Goal: Use online tool/utility: Utilize a website feature to perform a specific function

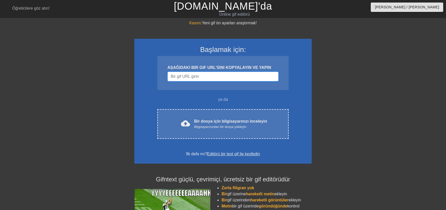
click at [189, 77] on input "Kullanıcı adı" at bounding box center [222, 77] width 111 height 10
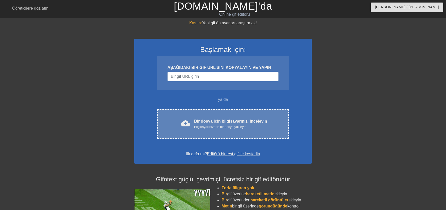
click at [216, 124] on div "Bir dosya için bilgisayarınızı inceleyin Bilgisayarınızdan bir dosya yükleyin" at bounding box center [230, 123] width 73 height 11
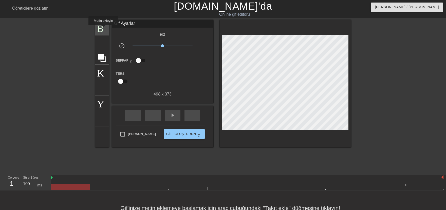
click at [103, 29] on span "Başlık" at bounding box center [102, 27] width 10 height 10
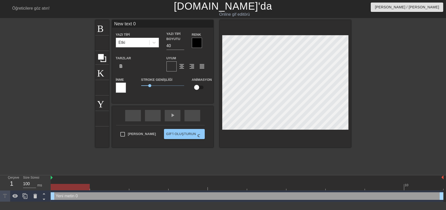
scroll to position [0, 1]
type input "New text"
type textarea "New text"
type input "New text"
type textarea "New text"
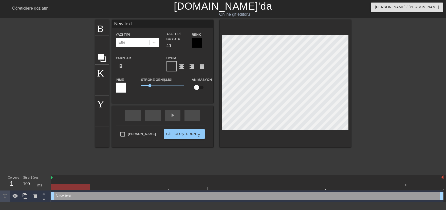
type input "New tex"
type textarea "New tex"
type input "New te"
type textarea "New te"
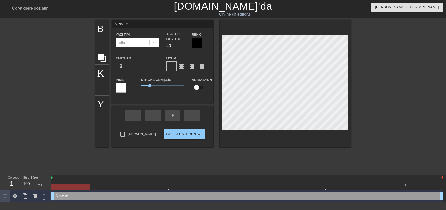
type input "New t"
type textarea "New t"
type input "New"
type textarea "New"
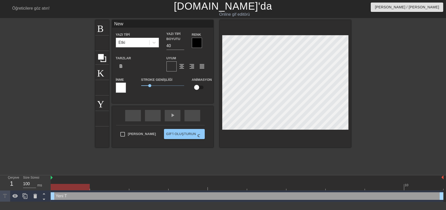
scroll to position [0, 0]
type input "New"
type textarea "New"
type input "Ne"
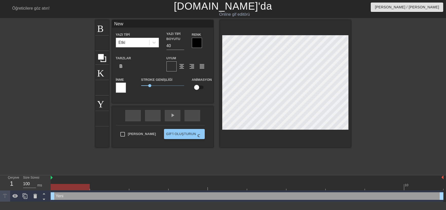
type textarea "Ne"
type input "N"
type textarea "N"
type input "a"
type textarea "a"
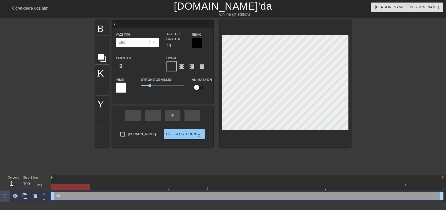
type input "ar"
type textarea "ar"
type input "ars"
type textarea "ars"
type input "arsi"
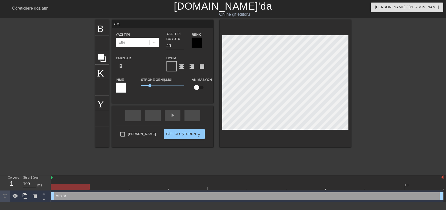
type textarea "arsi"
type input "arsiv"
type textarea "arsiv"
type input "arsivc"
type textarea "arsivc"
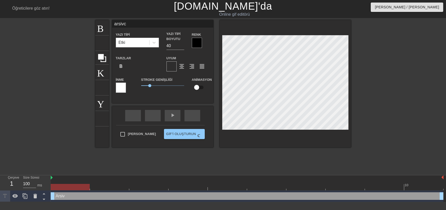
scroll to position [0, 0]
type input "arsivci"
type textarea "arsivci"
type input "arsivcit"
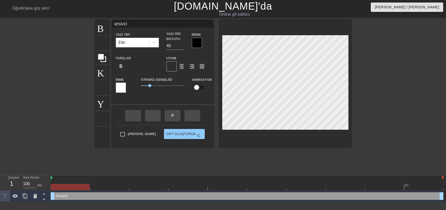
type textarea "arsivcit"
type input "arsivcitu"
type textarea "arsivcitu"
type input "arsivcitun"
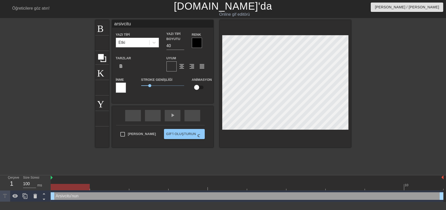
type textarea "arsivcitun"
type input "arsivcitunc"
type textarea "arsivcitunc"
type input "arsivcitunca"
type textarea "arsivcitunca"
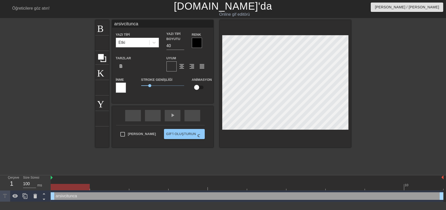
scroll to position [0, 1]
type input "arsivcituncay"
type textarea "arsivcituncay"
click at [196, 43] on div at bounding box center [197, 43] width 10 height 10
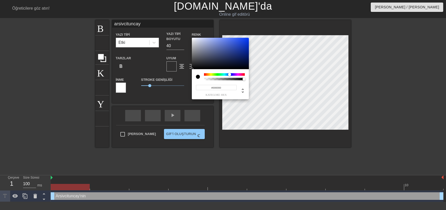
click at [229, 74] on div at bounding box center [224, 74] width 41 height 3
click at [236, 49] on div at bounding box center [220, 53] width 57 height 31
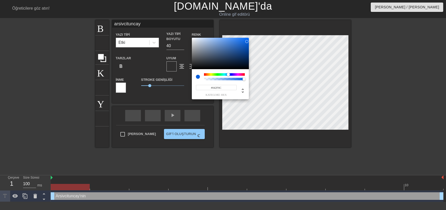
type input "#042C64"
drag, startPoint x: 236, startPoint y: 49, endPoint x: 246, endPoint y: 57, distance: 13.3
click at [246, 57] on div at bounding box center [246, 56] width 3 height 3
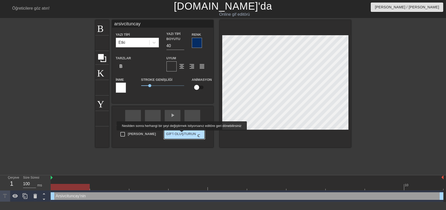
click at [182, 134] on span "Gif'i Oluşturun çifte_arrow" at bounding box center [184, 134] width 36 height 6
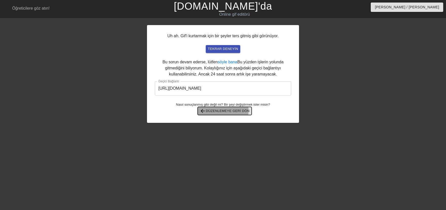
click at [223, 110] on span "arrow_back Düzenlemeye geri dön" at bounding box center [225, 111] width 50 height 6
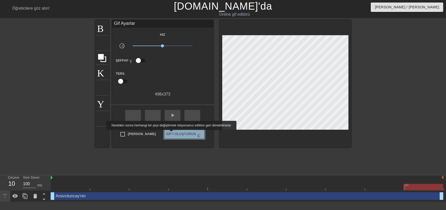
click at [171, 133] on span "Gif'i Oluşturun çifte_arrow" at bounding box center [184, 134] width 36 height 6
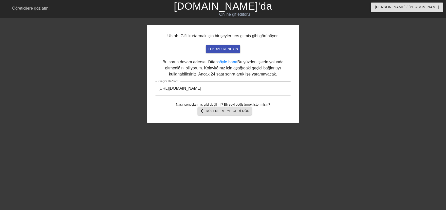
click at [217, 87] on input "[URL][DOMAIN_NAME]" at bounding box center [223, 88] width 136 height 14
click at [218, 109] on span "arrow_back Düzenlemeye geri dön" at bounding box center [225, 111] width 50 height 6
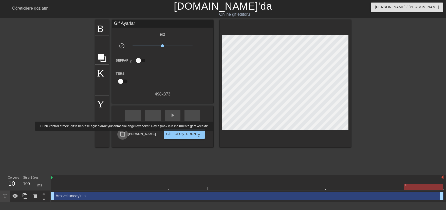
click at [123, 134] on input "[PERSON_NAME]" at bounding box center [122, 134] width 11 height 11
checkbox input "true"
click at [177, 134] on span "Gif'i Oluşturun çifte_arrow" at bounding box center [184, 134] width 36 height 6
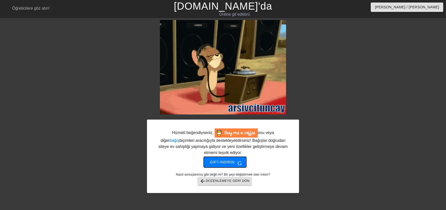
click at [225, 163] on span "Gif'i indirin Get_app" at bounding box center [225, 162] width 30 height 7
